Goal: Transaction & Acquisition: Purchase product/service

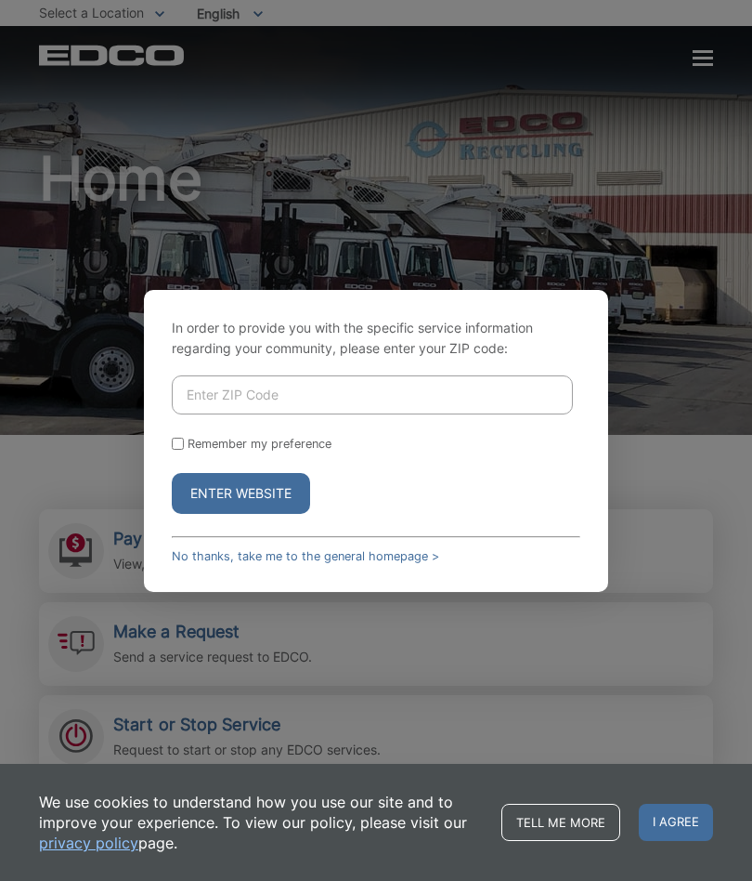
click at [318, 382] on input "Enter ZIP Code" at bounding box center [372, 394] width 401 height 39
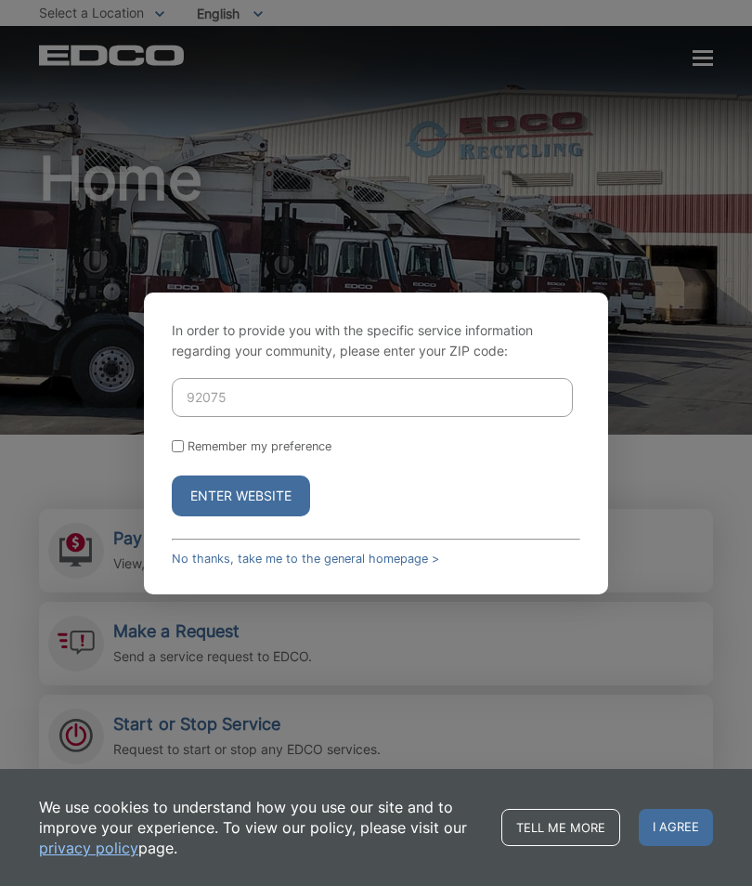
type input "92075"
click at [177, 445] on input "Remember my preference" at bounding box center [178, 446] width 12 height 12
checkbox input "true"
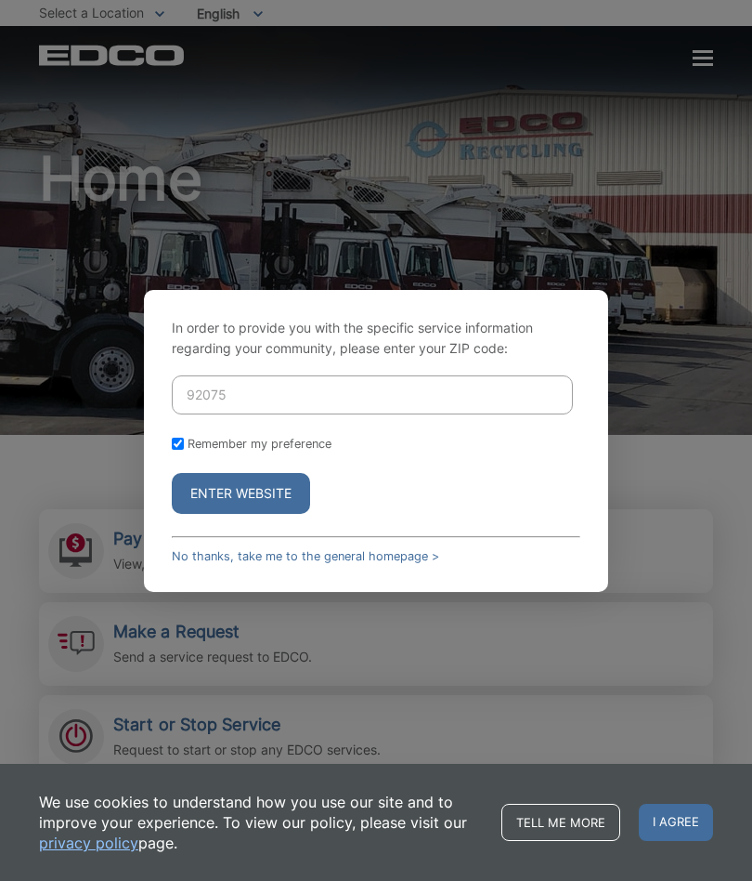
click at [279, 494] on button "Enter Website" at bounding box center [241, 493] width 138 height 41
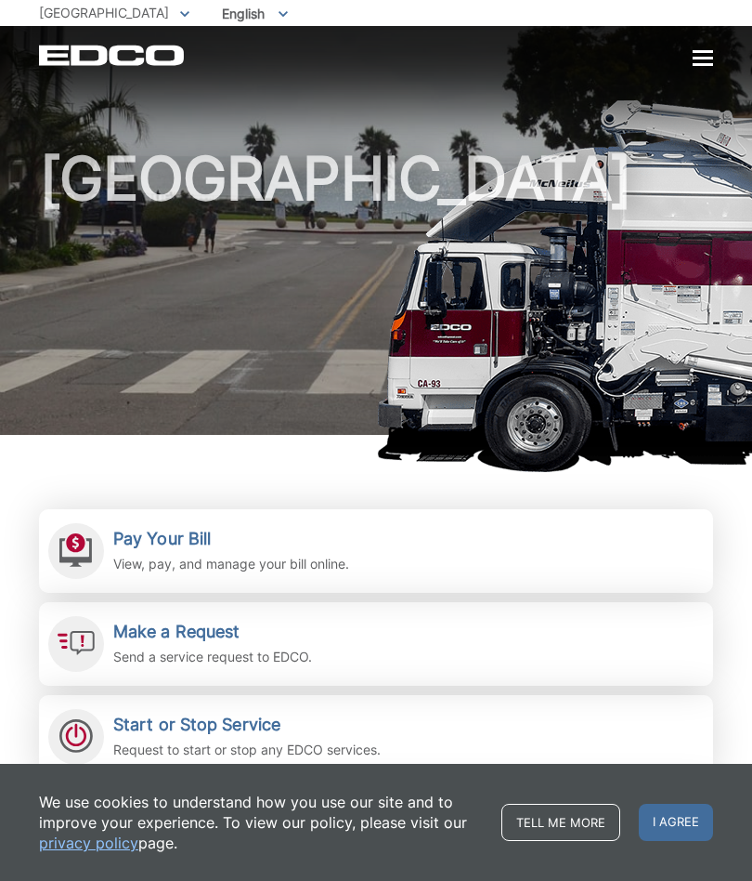
click at [204, 541] on h2 "Pay Your Bill" at bounding box center [231, 539] width 236 height 20
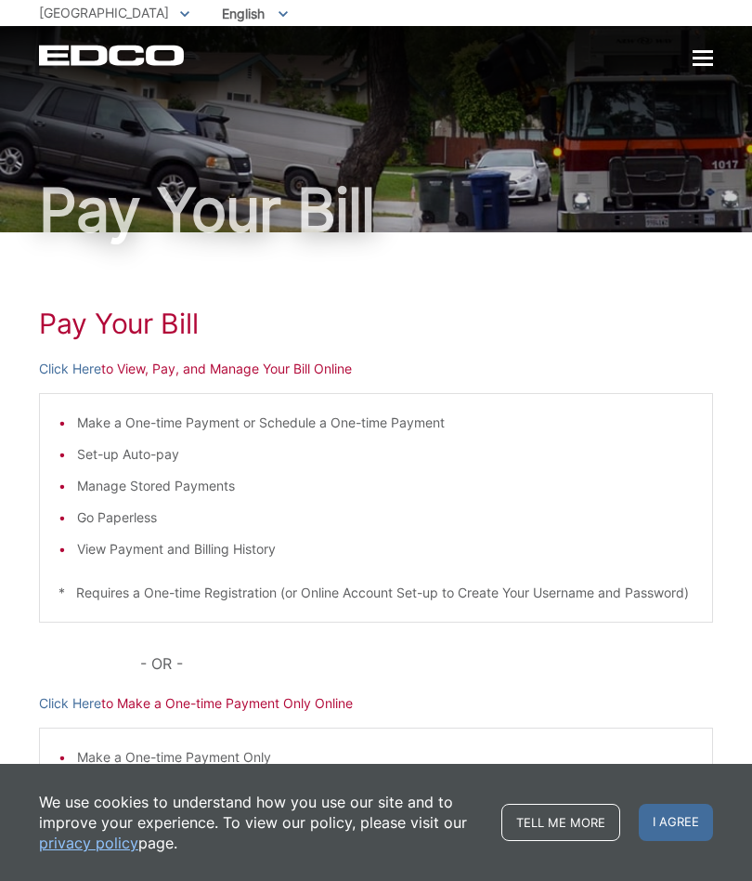
click at [300, 428] on li "Make a One-time Payment or Schedule a One-time Payment" at bounding box center [385, 422] width 617 height 20
click at [85, 368] on link "Click Here" at bounding box center [70, 369] width 62 height 20
